Goal: Task Accomplishment & Management: Complete application form

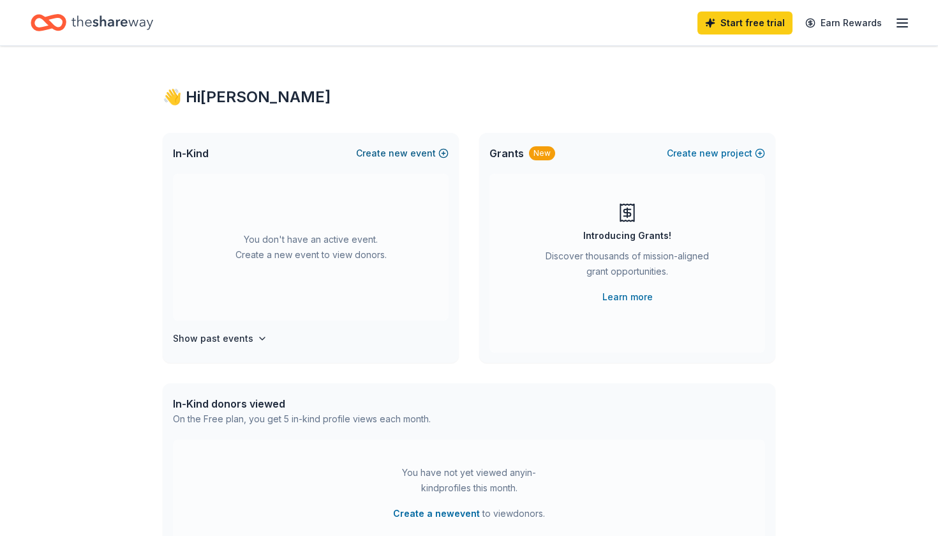
click at [419, 151] on button "Create new event" at bounding box center [402, 153] width 93 height 15
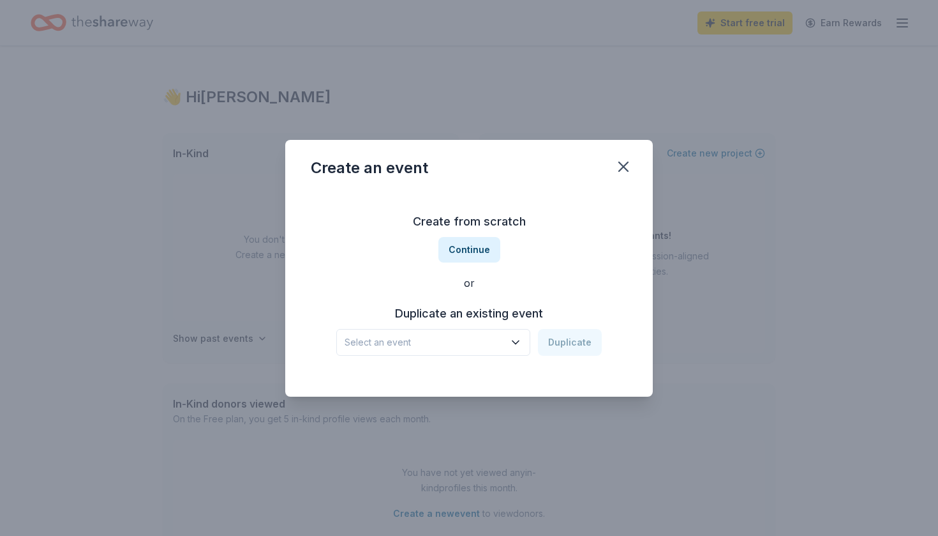
click at [522, 342] on icon "button" at bounding box center [515, 342] width 13 height 13
click at [396, 378] on div "Prize Bingo" at bounding box center [375, 376] width 50 height 15
click at [561, 348] on button "Duplicate" at bounding box center [570, 342] width 64 height 27
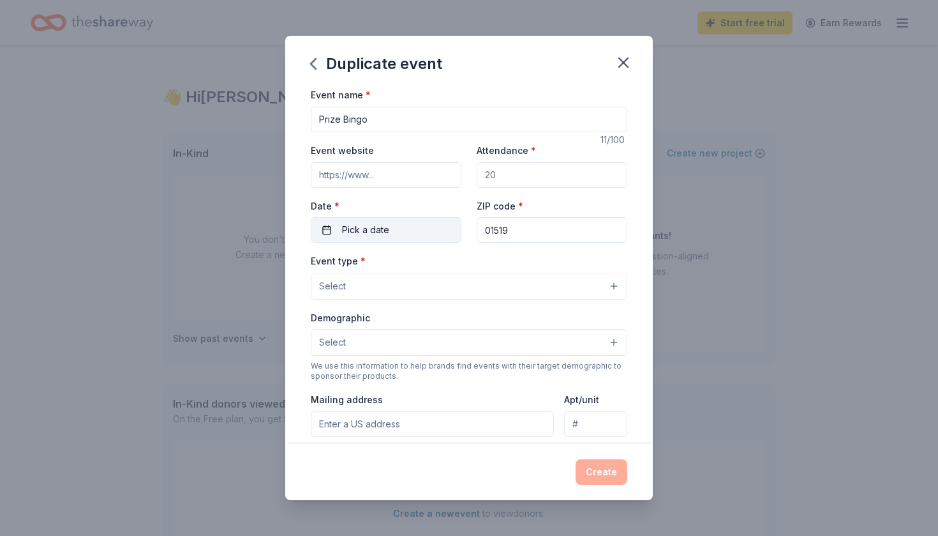
click at [376, 231] on span "Pick a date" at bounding box center [365, 229] width 47 height 15
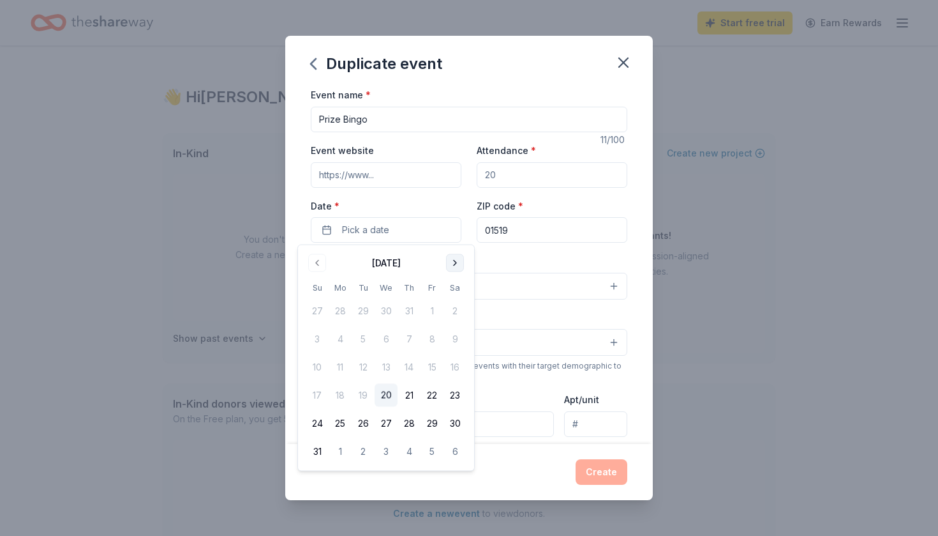
click at [453, 262] on button "Go to next month" at bounding box center [455, 263] width 18 height 18
click at [457, 371] on button "18" at bounding box center [455, 367] width 23 height 23
click at [492, 393] on div "Mailing address" at bounding box center [432, 413] width 243 height 45
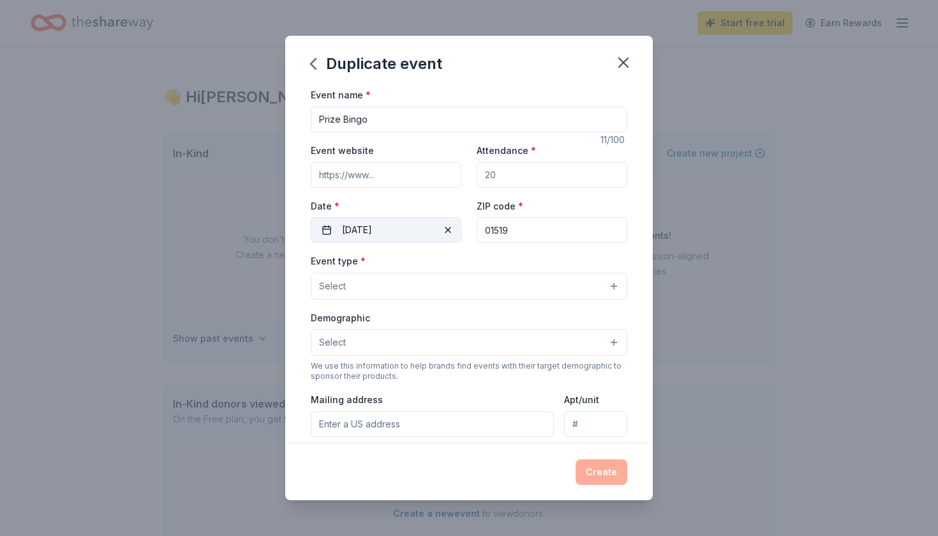
click at [411, 231] on button "[DATE]" at bounding box center [386, 230] width 151 height 26
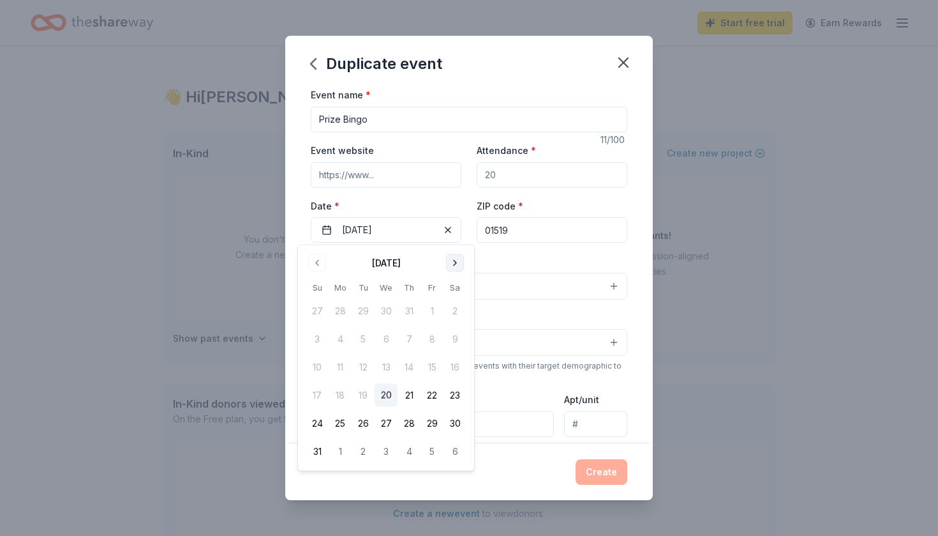
click at [454, 263] on button "Go to next month" at bounding box center [455, 263] width 18 height 18
click at [455, 338] on button "8" at bounding box center [455, 338] width 23 height 23
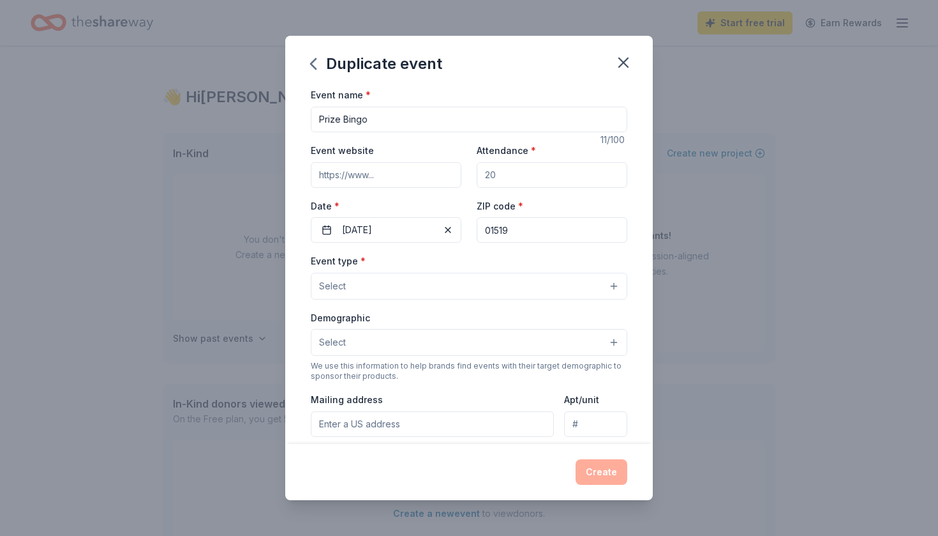
click at [465, 424] on input "Mailing address" at bounding box center [432, 424] width 243 height 26
click at [408, 343] on button "Select" at bounding box center [469, 342] width 317 height 27
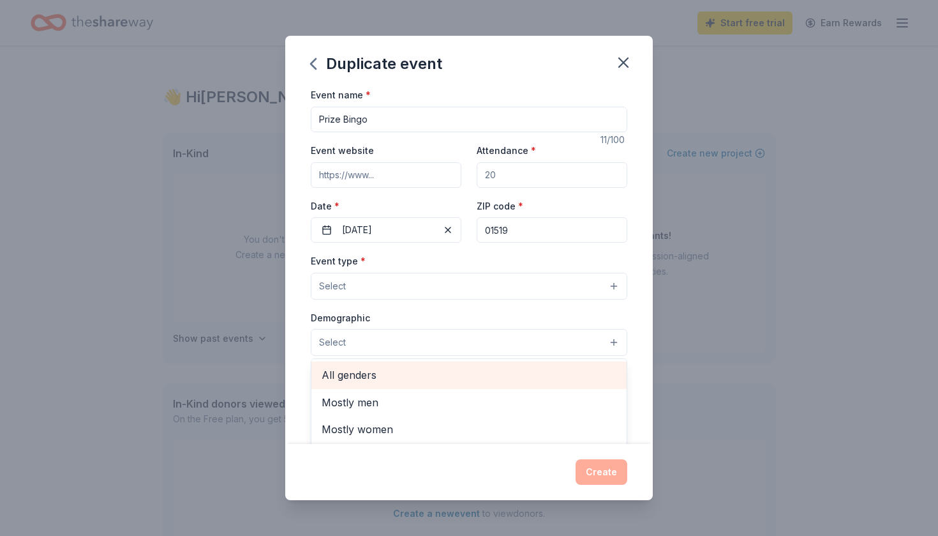
click at [411, 376] on span "All genders" at bounding box center [469, 374] width 295 height 17
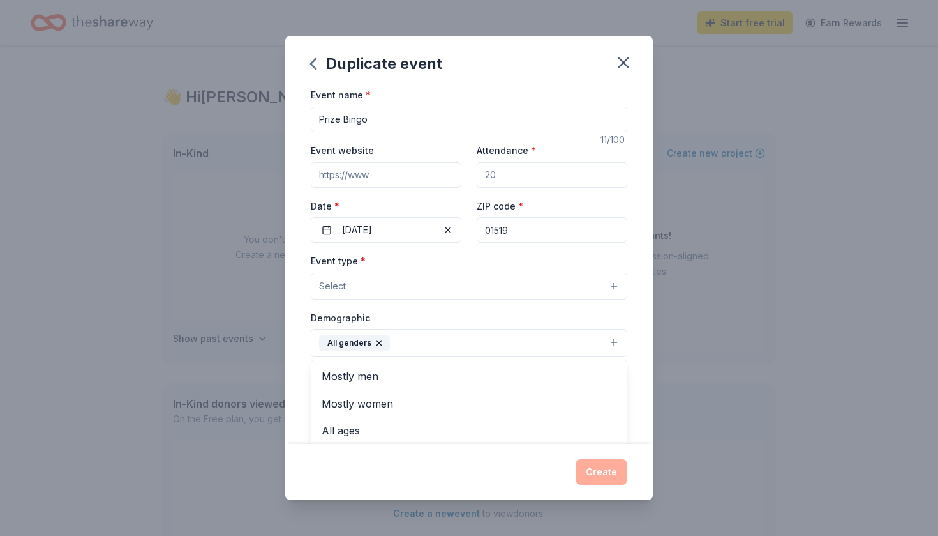
click at [370, 469] on div "Duplicate event Event name * Prize Bingo 11 /100 Event website Attendance * Dat…" at bounding box center [469, 267] width 368 height 463
click at [421, 343] on button "All genders" at bounding box center [469, 343] width 317 height 28
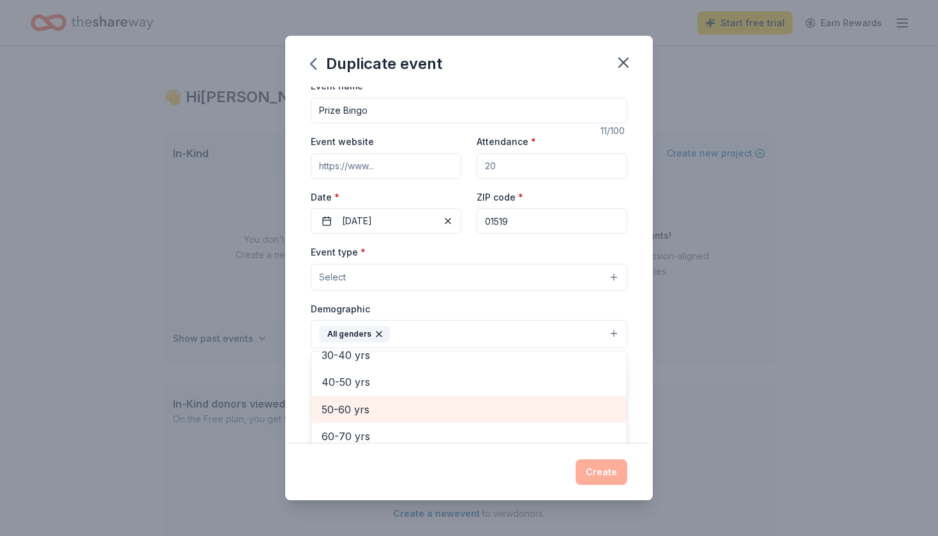
scroll to position [11, 0]
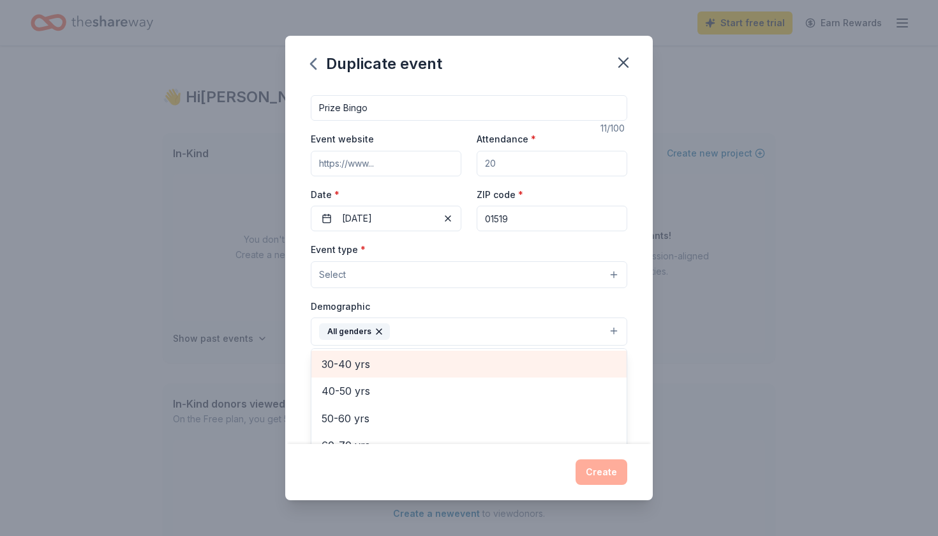
click at [423, 359] on div "30-40 yrs" at bounding box center [469, 363] width 315 height 27
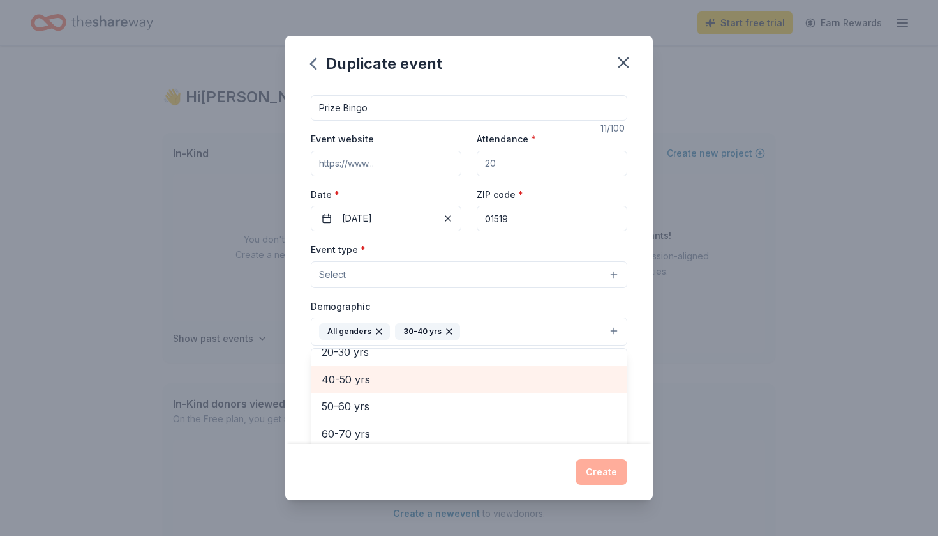
click at [423, 366] on div "40-50 yrs" at bounding box center [469, 379] width 315 height 27
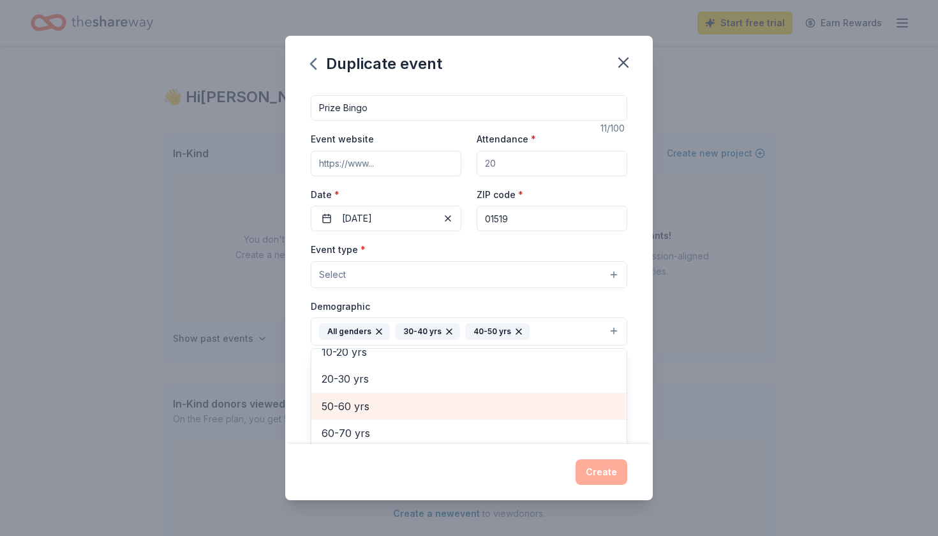
click at [419, 402] on span "50-60 yrs" at bounding box center [469, 406] width 295 height 17
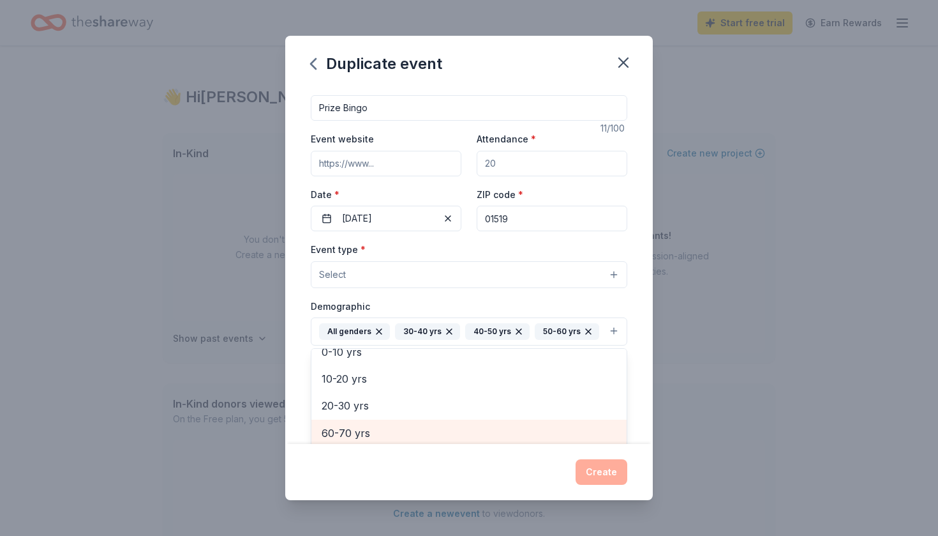
click at [420, 425] on span "60-70 yrs" at bounding box center [469, 432] width 295 height 17
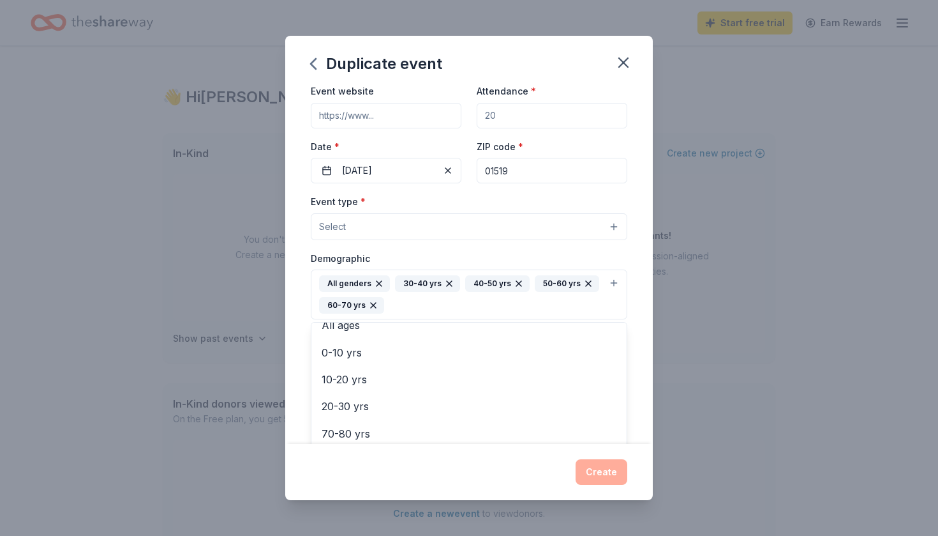
click at [485, 467] on div "Duplicate event Event name * Prize Bingo 11 /100 Event website Attendance * Dat…" at bounding box center [469, 267] width 368 height 463
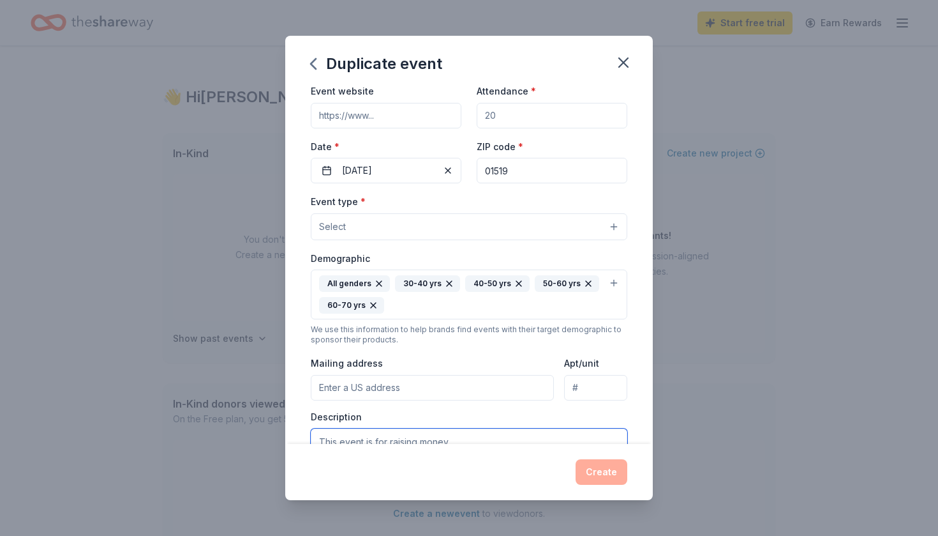
click at [414, 438] on textarea at bounding box center [469, 456] width 317 height 57
click at [403, 387] on input "Mailing address" at bounding box center [432, 388] width 243 height 26
click at [501, 113] on input "Attendance *" at bounding box center [552, 116] width 151 height 26
type input "75"
click at [405, 119] on input "Event website" at bounding box center [386, 116] width 151 height 26
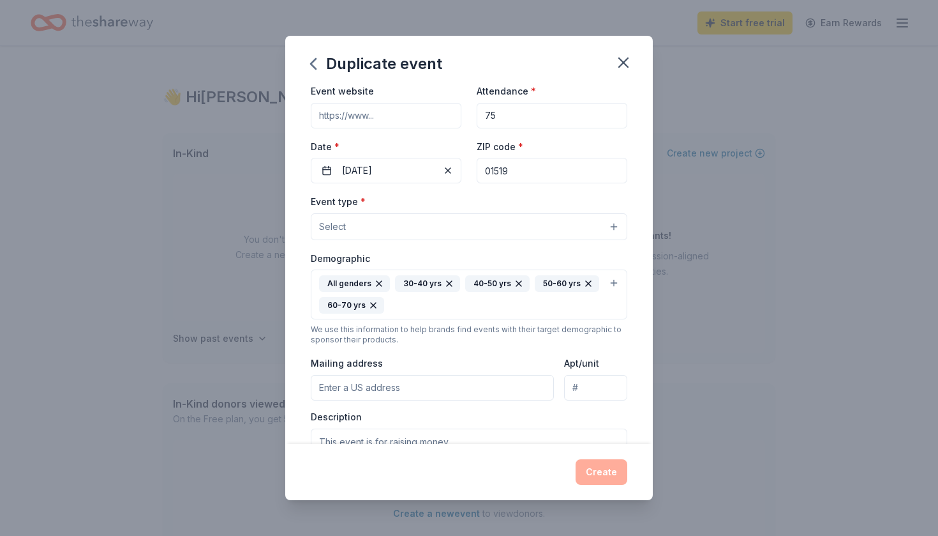
click at [396, 118] on input "Event website" at bounding box center [386, 116] width 151 height 26
click at [378, 388] on input "Mailing address" at bounding box center [432, 388] width 243 height 26
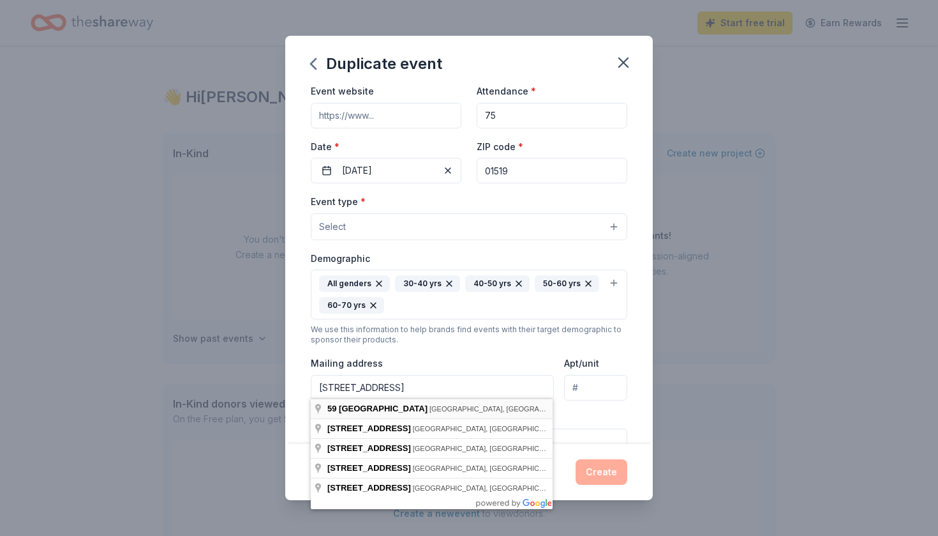
type input "[STREET_ADDRESS]"
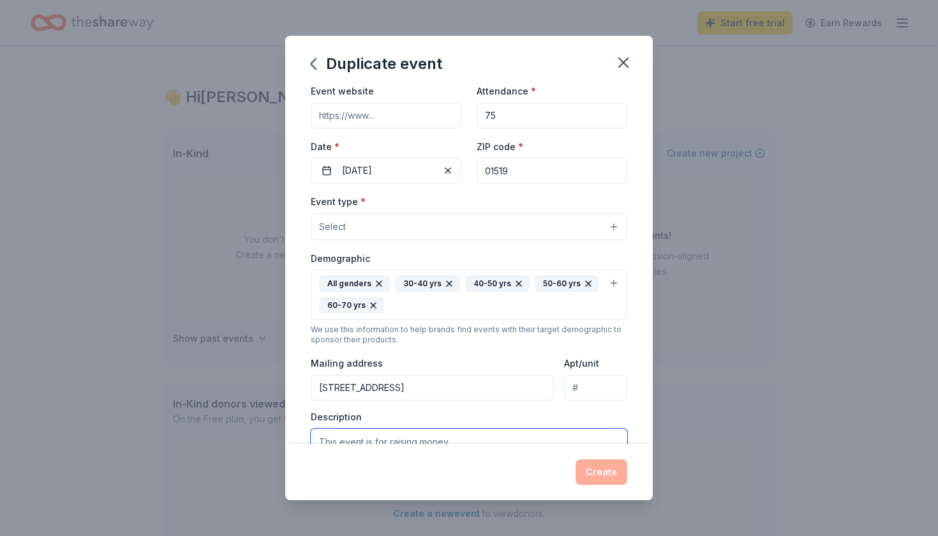
click at [350, 438] on textarea at bounding box center [469, 456] width 317 height 57
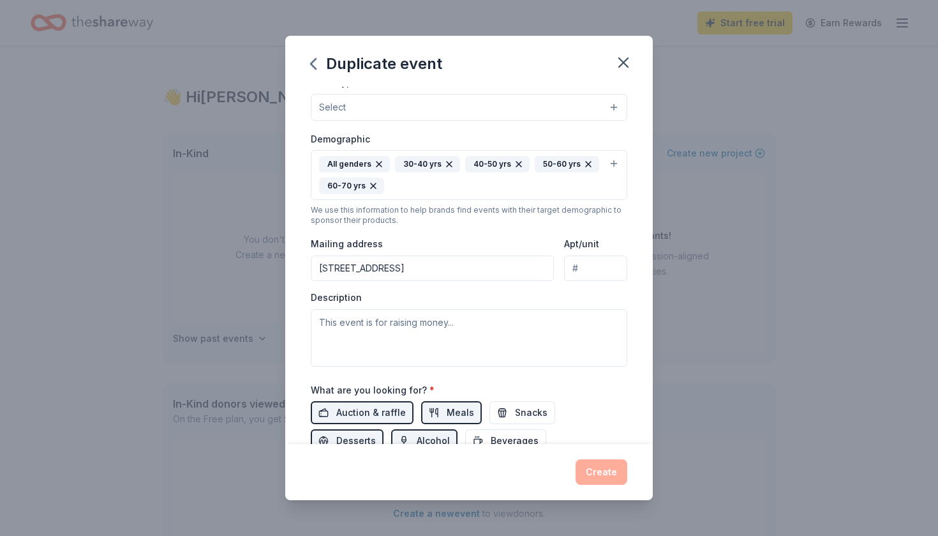
scroll to position [172, 0]
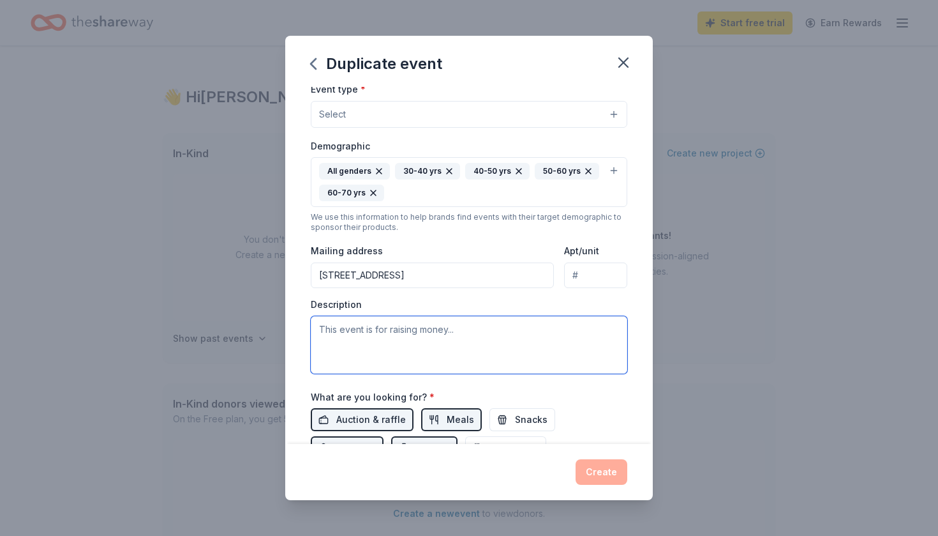
click at [326, 336] on textarea at bounding box center [469, 344] width 317 height 57
paste textarea "Join us for Prize Bingo, a fun-filled twist on traditional bingo where every wi…"
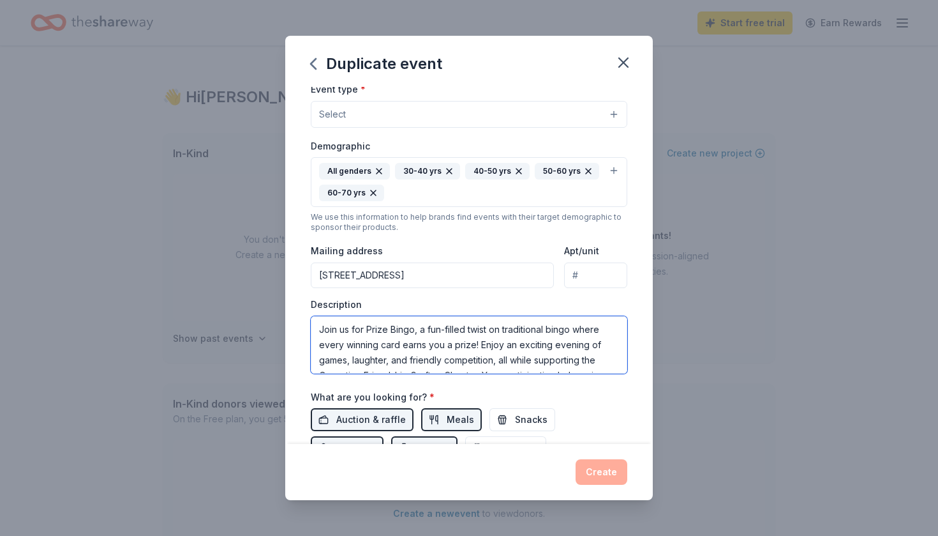
scroll to position [0, 0]
click at [415, 329] on textarea "Join us for Prize Bingo, a fun-filled twist on traditional bingo where every wi…" at bounding box center [469, 344] width 317 height 57
click at [366, 329] on textarea "Join us for Prize Bingo, a fun-filled twist on traditional bingo where every wi…" at bounding box center [469, 344] width 317 height 57
click at [378, 327] on textarea "Prize Bingo, a fun-filled twist on traditional bingo where every winning card e…" at bounding box center [469, 344] width 317 height 57
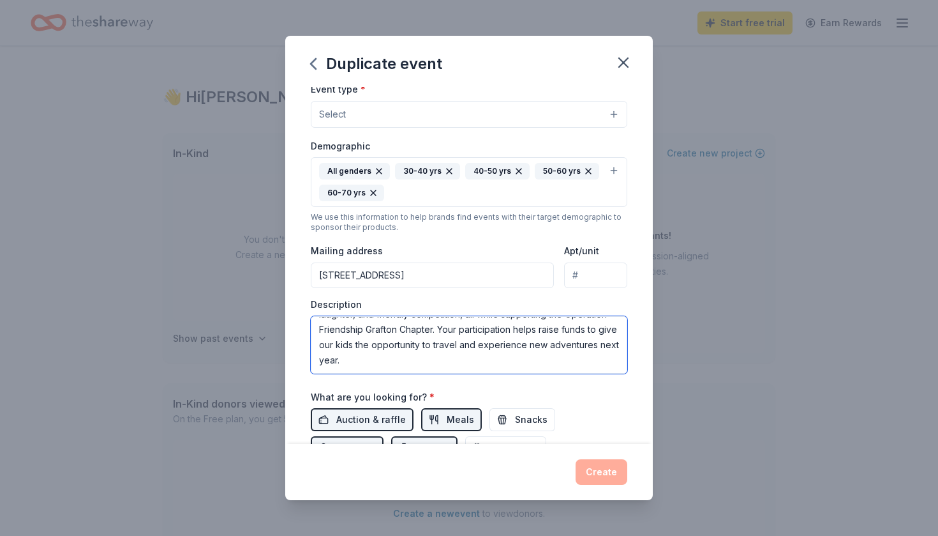
click at [463, 328] on textarea "Prize Bingo is a fun-filled twist on traditional bingo where every winning card…" at bounding box center [469, 344] width 317 height 57
click at [341, 359] on textarea "Prize Bingo is a fun-filled twist on traditional bingo where every winning card…" at bounding box center [469, 344] width 317 height 57
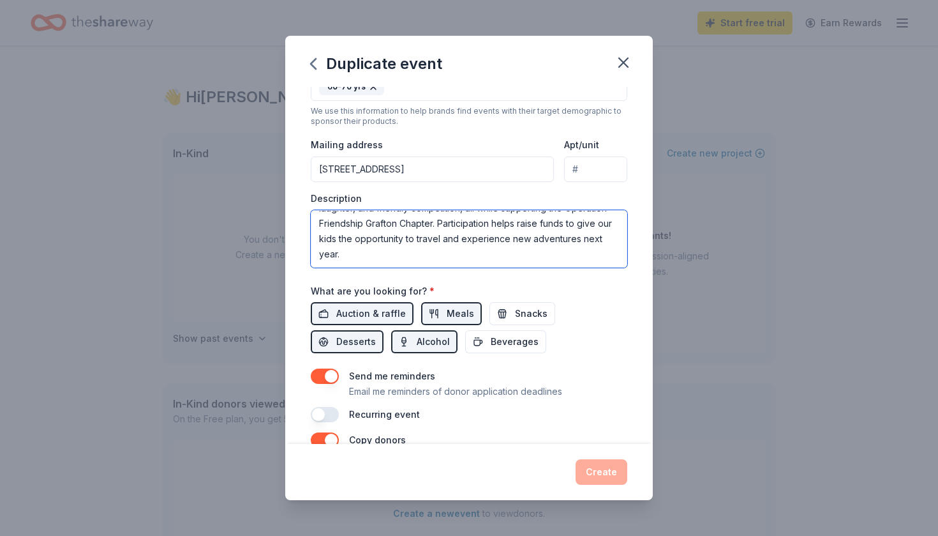
scroll to position [283, 0]
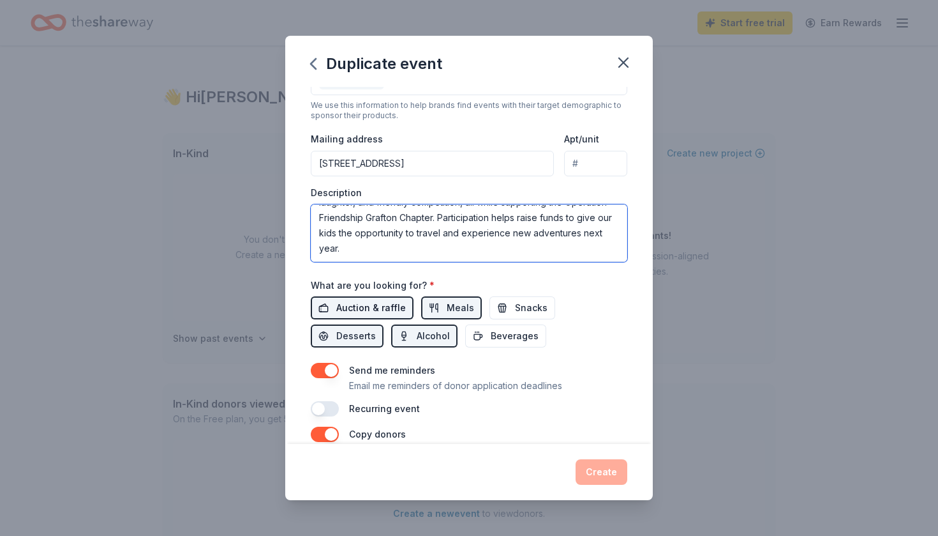
type textarea "Prize Bingo is a fun-filled twist on traditional bingo where every winning card…"
click at [384, 308] on span "Auction & raffle" at bounding box center [371, 307] width 70 height 15
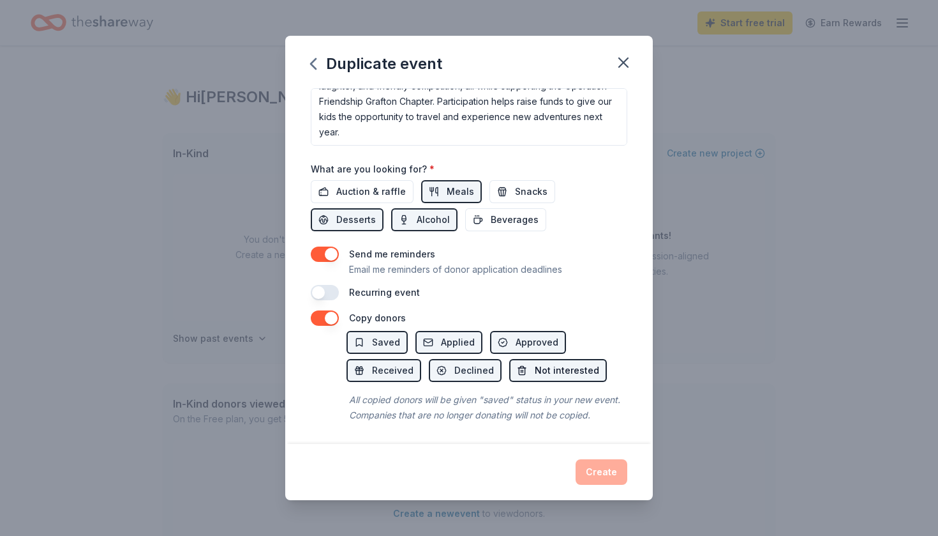
scroll to position [399, 0]
click at [387, 346] on span "Saved" at bounding box center [386, 342] width 28 height 15
click at [523, 337] on span "Approved" at bounding box center [537, 342] width 43 height 15
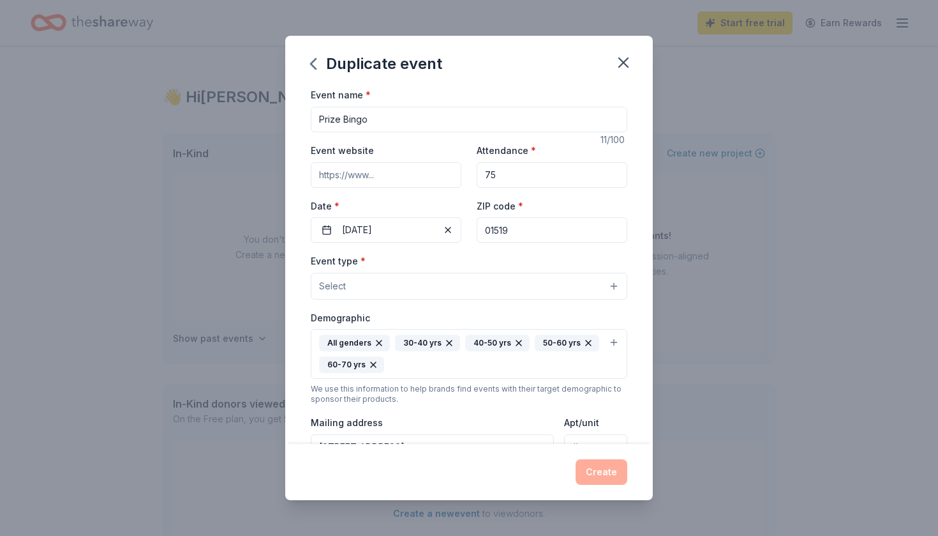
scroll to position [0, 0]
click at [607, 477] on div "Create" at bounding box center [469, 472] width 317 height 26
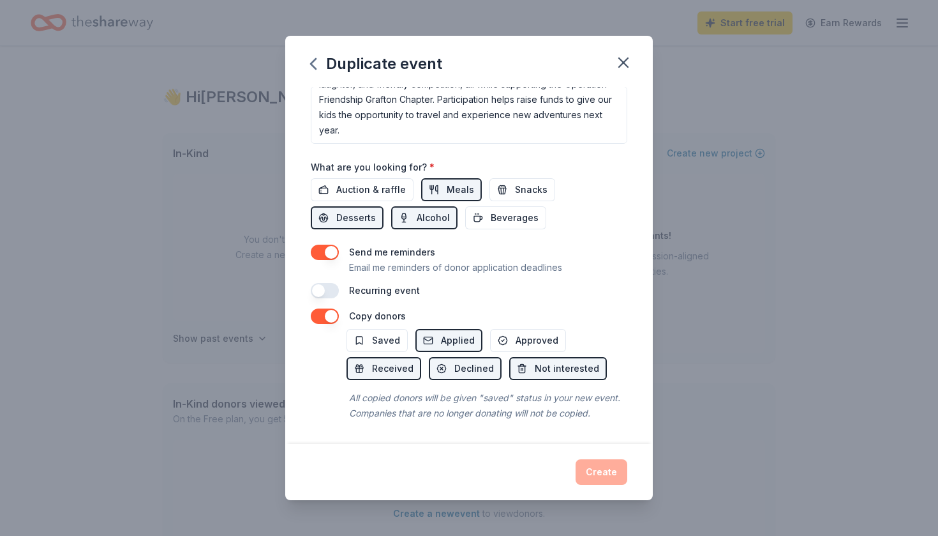
scroll to position [399, 0]
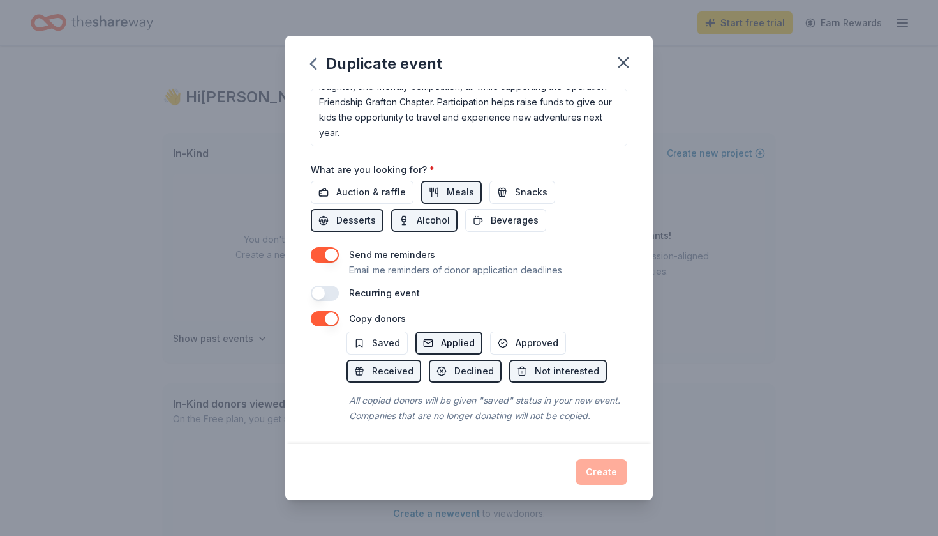
click at [456, 340] on span "Applied" at bounding box center [458, 342] width 34 height 15
click at [331, 317] on button "button" at bounding box center [325, 318] width 28 height 15
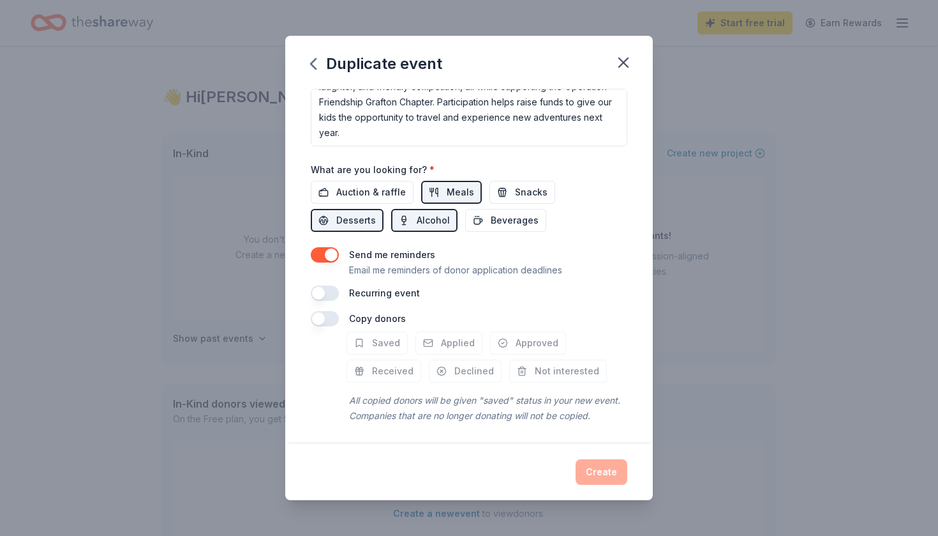
click at [331, 317] on button "button" at bounding box center [325, 318] width 28 height 15
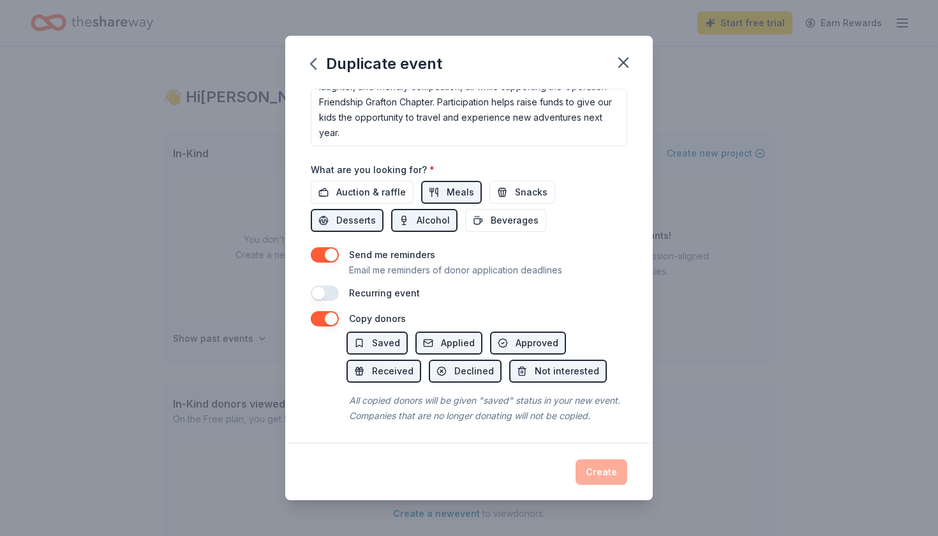
click at [326, 290] on button "button" at bounding box center [325, 292] width 28 height 15
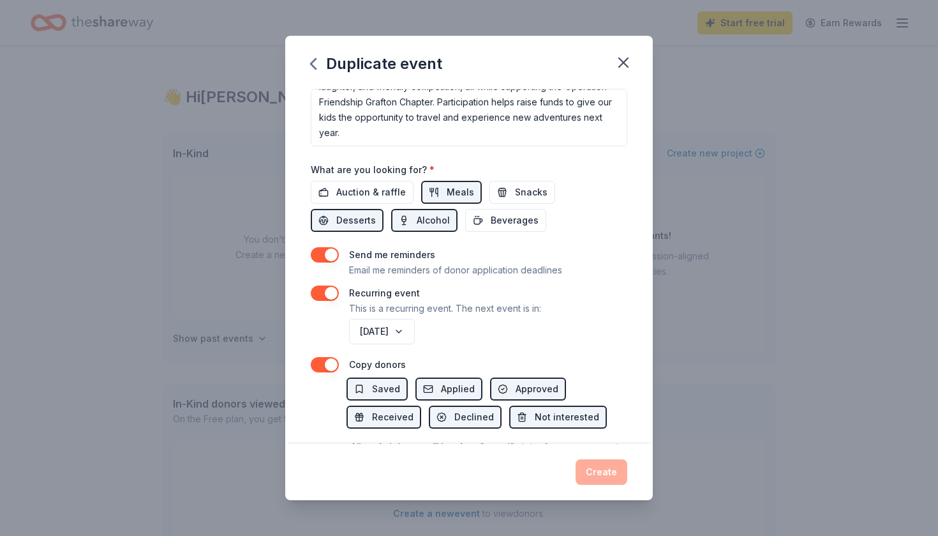
click at [326, 290] on button "button" at bounding box center [325, 292] width 28 height 15
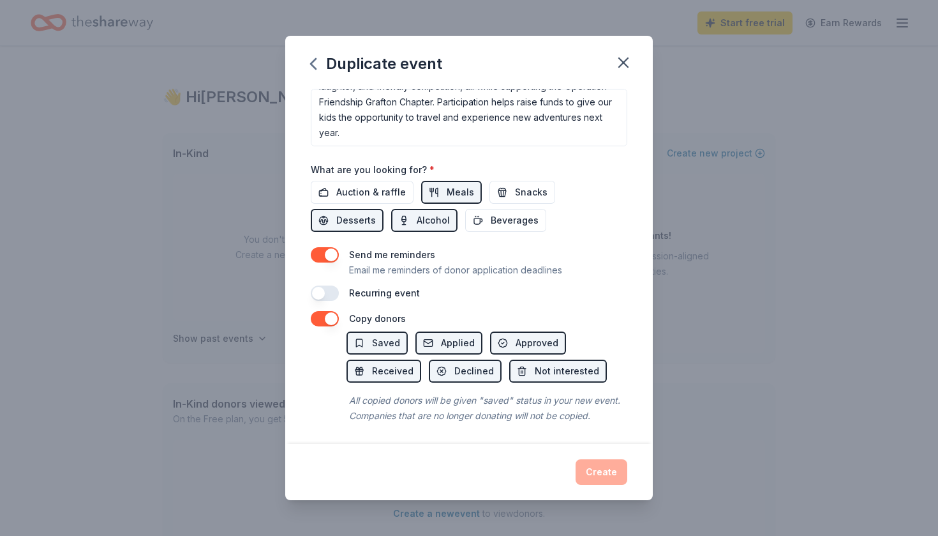
click at [394, 161] on div "What are you looking for? * Auction & raffle Meals Snacks Desserts Alcohol Beve…" at bounding box center [469, 196] width 317 height 71
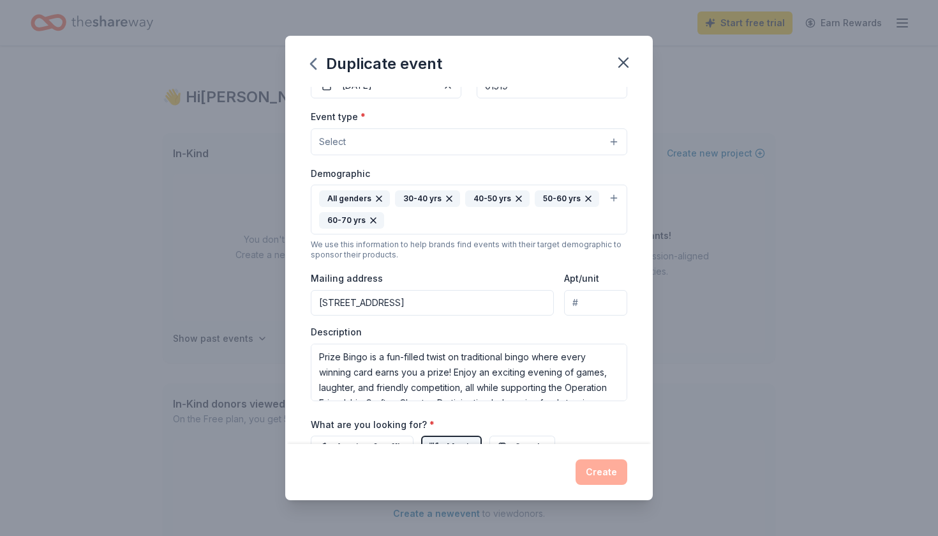
scroll to position [135, 0]
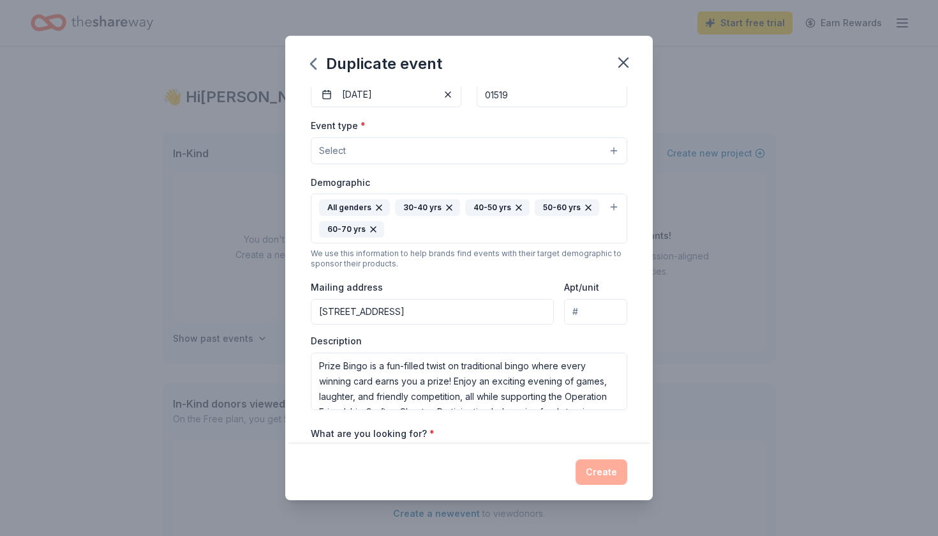
click at [507, 320] on input "[STREET_ADDRESS]" at bounding box center [432, 312] width 243 height 26
click at [412, 262] on div "We use this information to help brands find events with their target demographi…" at bounding box center [469, 258] width 317 height 20
click at [374, 172] on div "Event type * Select Demographic All genders 30-40 yrs 40-50 yrs 50-60 yrs 60-70…" at bounding box center [469, 263] width 317 height 292
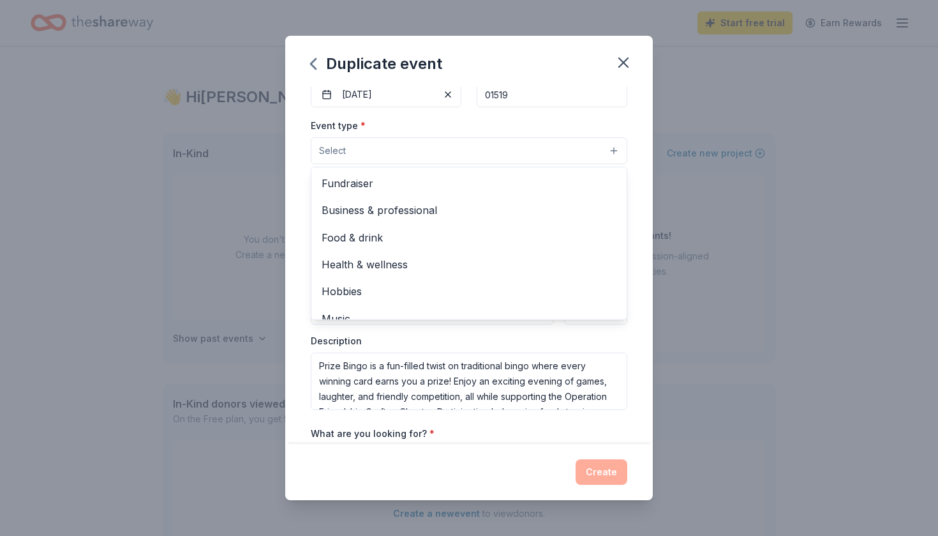
click at [379, 146] on button "Select" at bounding box center [469, 150] width 317 height 27
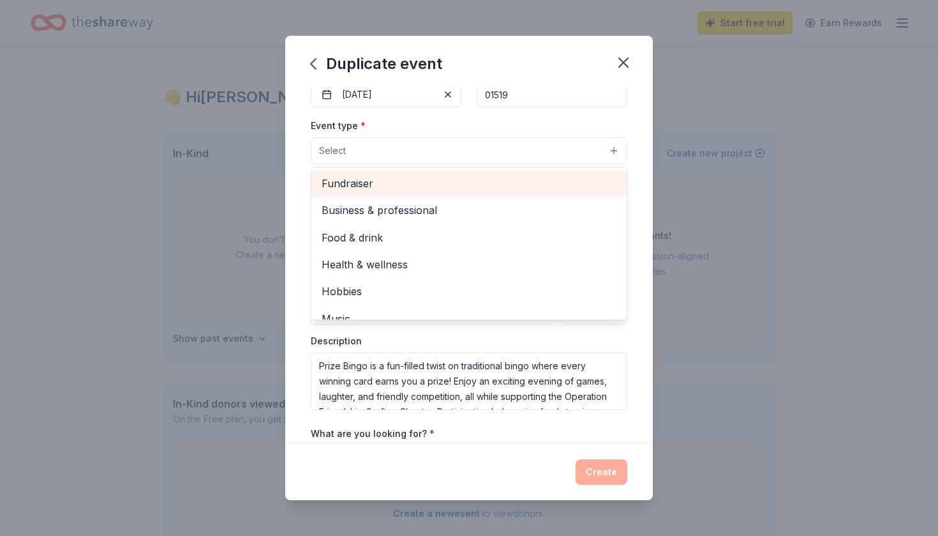
click at [376, 181] on span "Fundraiser" at bounding box center [469, 183] width 295 height 17
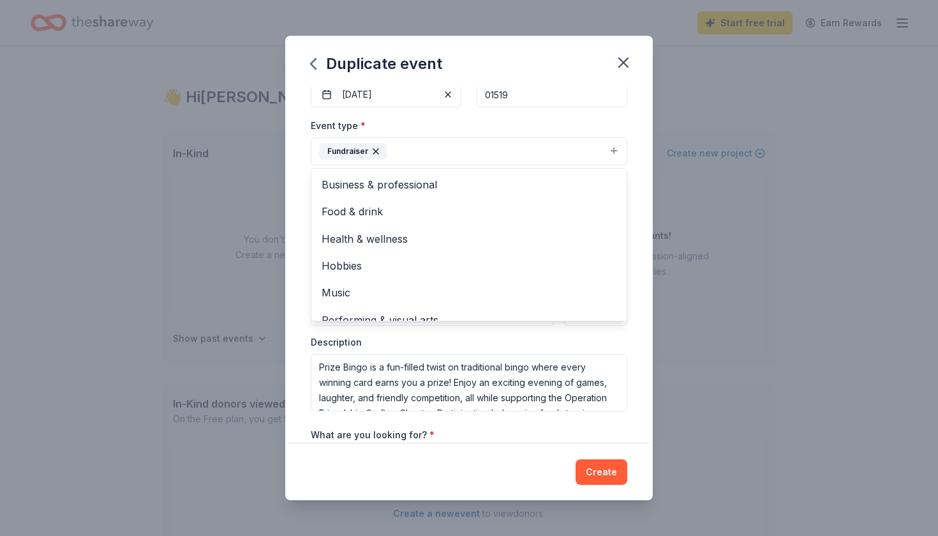
click at [608, 477] on div "Duplicate event Event name * Prize Bingo 11 /100 Event website Attendance * 75 …" at bounding box center [469, 267] width 368 height 463
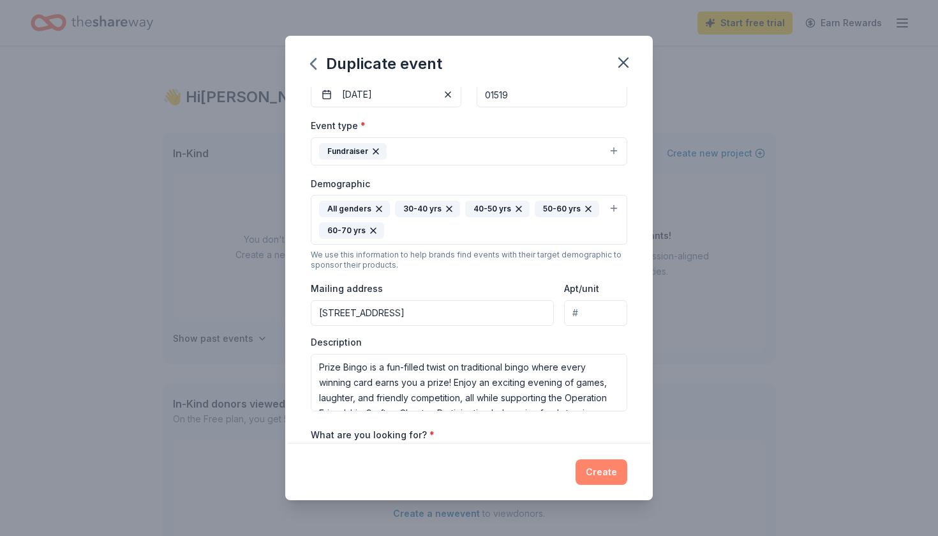
click at [604, 472] on button "Create" at bounding box center [602, 472] width 52 height 26
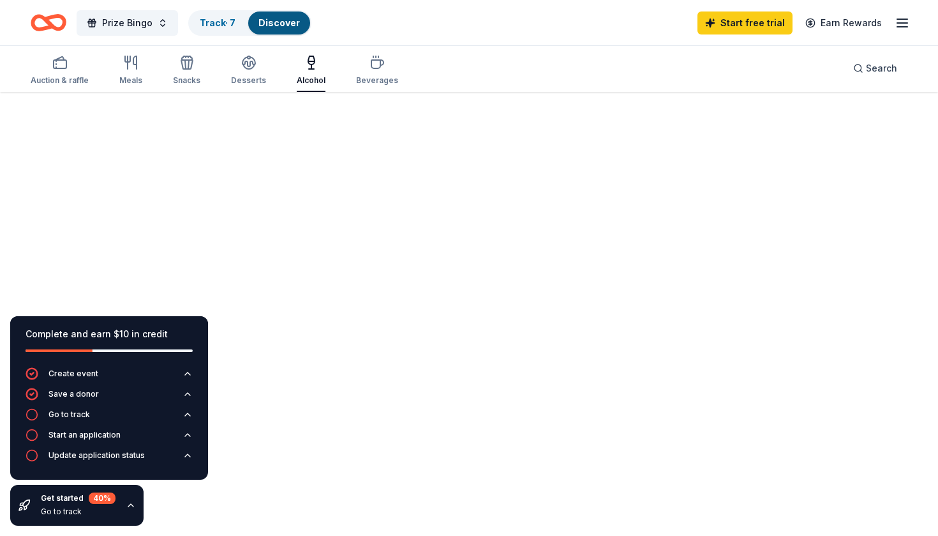
scroll to position [93, 0]
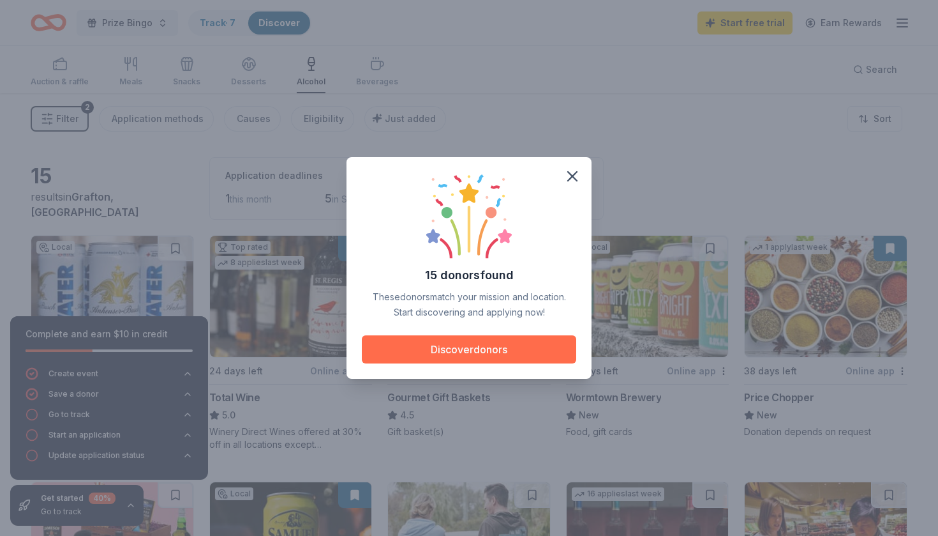
click at [511, 355] on button "Discover donors" at bounding box center [469, 349] width 214 height 28
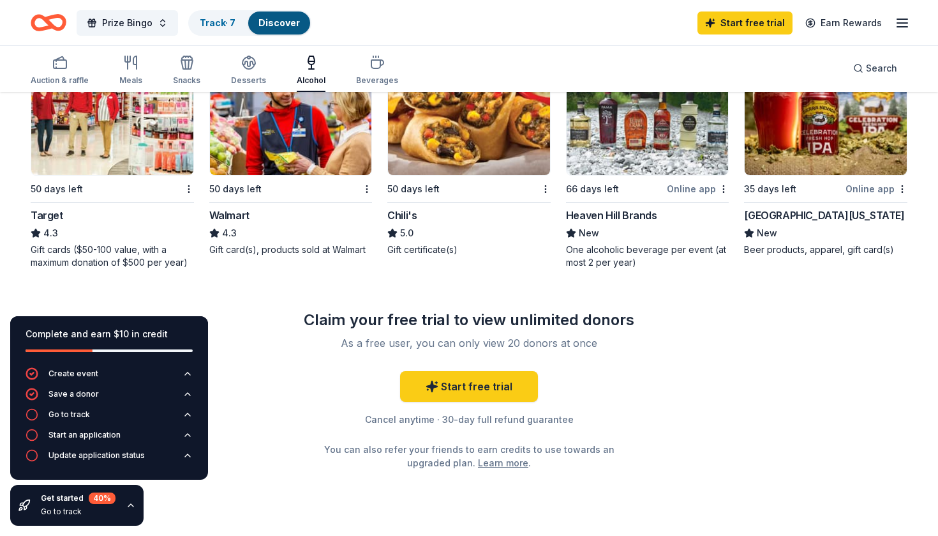
scroll to position [675, 0]
click at [124, 160] on img at bounding box center [112, 114] width 162 height 121
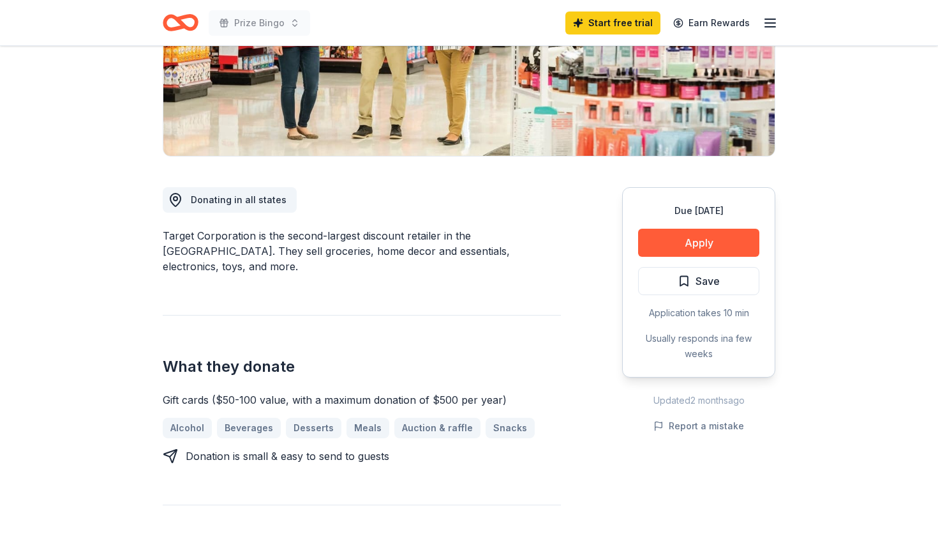
scroll to position [232, 0]
